Goal: Submit feedback/report problem

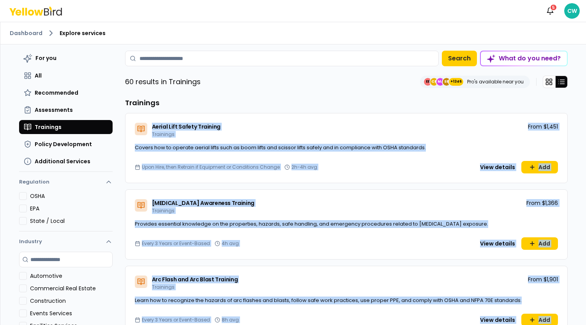
scroll to position [4422, 0]
